Goal: Navigation & Orientation: Find specific page/section

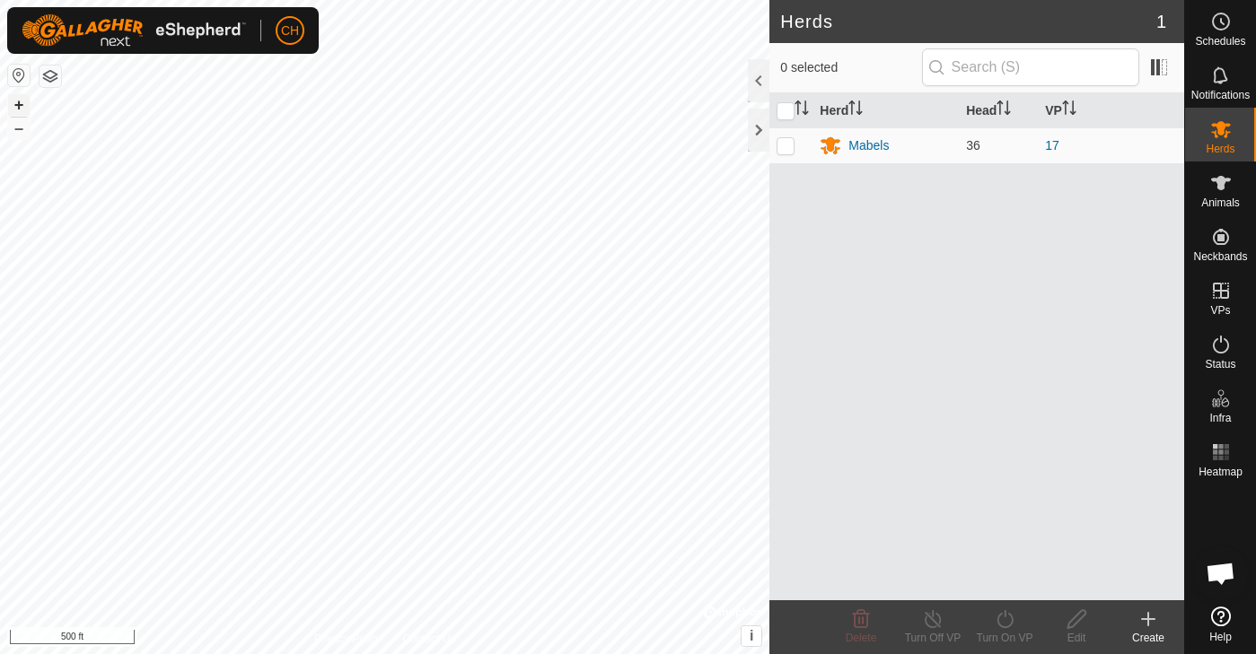
click at [22, 115] on div "+ –" at bounding box center [18, 116] width 23 height 47
click at [22, 112] on button "+" at bounding box center [19, 105] width 22 height 22
click at [22, 105] on button "+" at bounding box center [19, 105] width 22 height 22
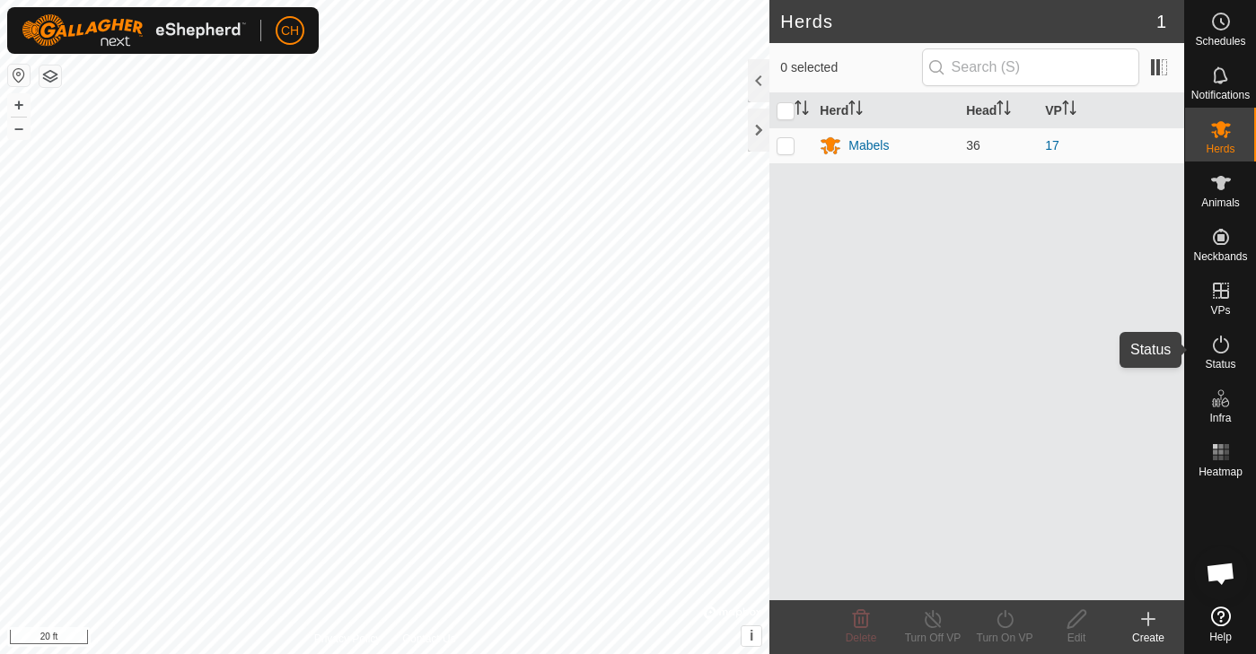
click at [1216, 354] on icon at bounding box center [1221, 345] width 22 height 22
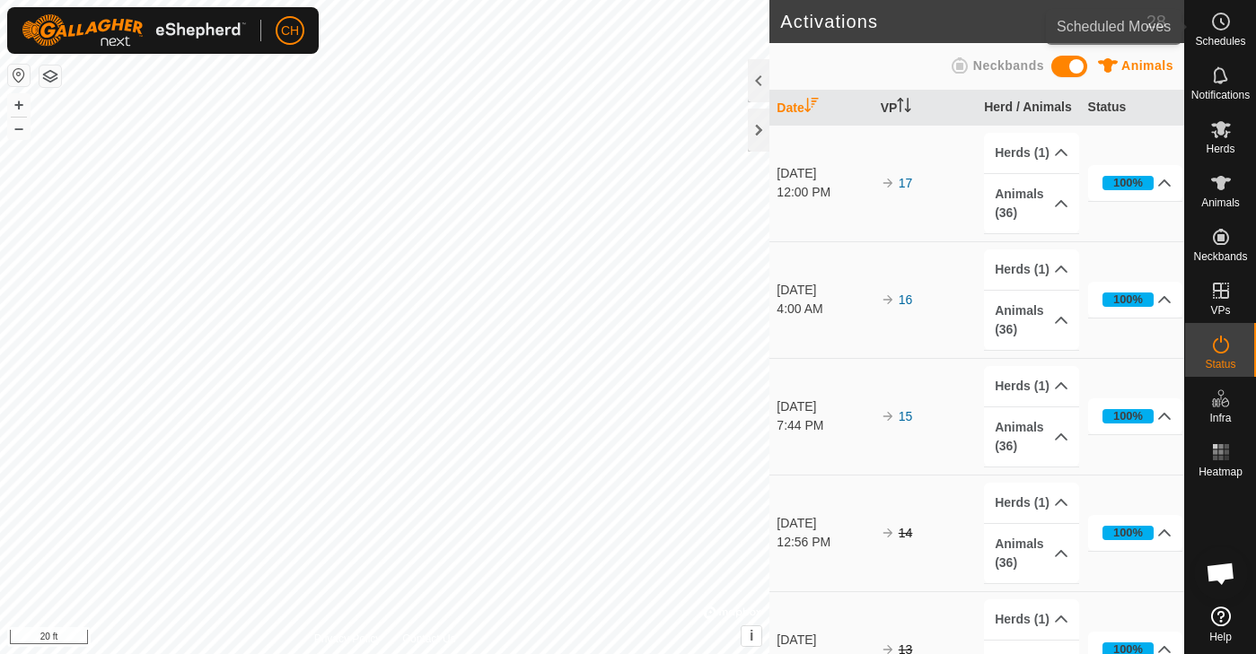
click at [1228, 37] on span "Schedules" at bounding box center [1220, 41] width 50 height 11
